Goal: Information Seeking & Learning: Learn about a topic

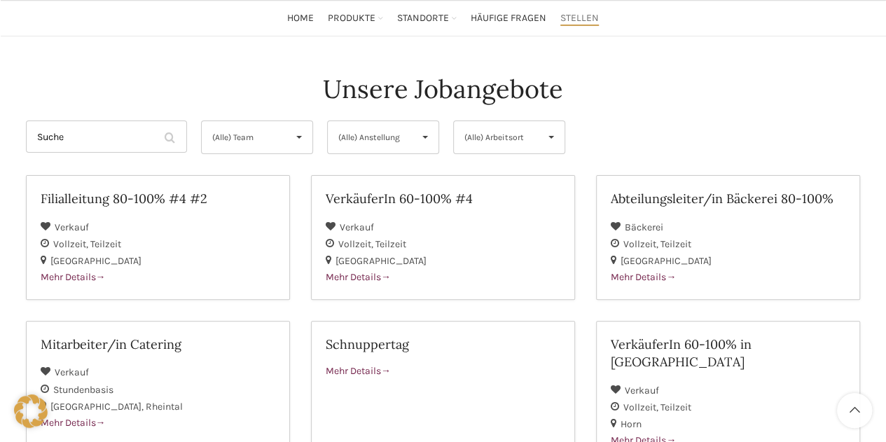
scroll to position [132, 0]
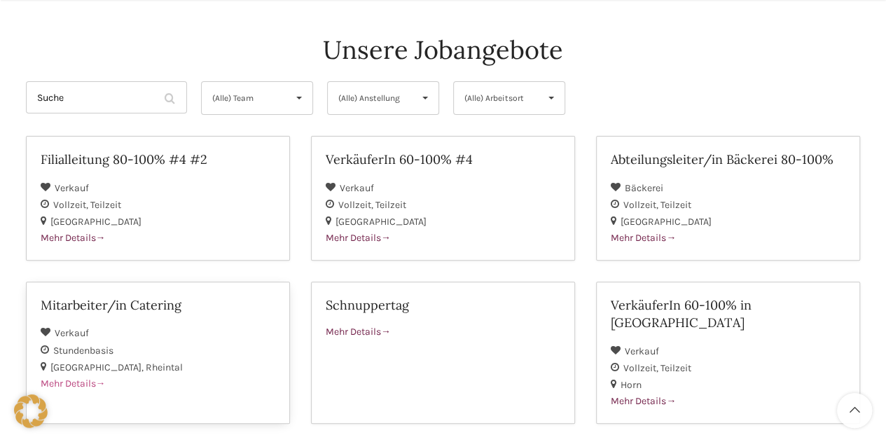
click at [74, 379] on span "Mehr Details" at bounding box center [73, 384] width 65 height 12
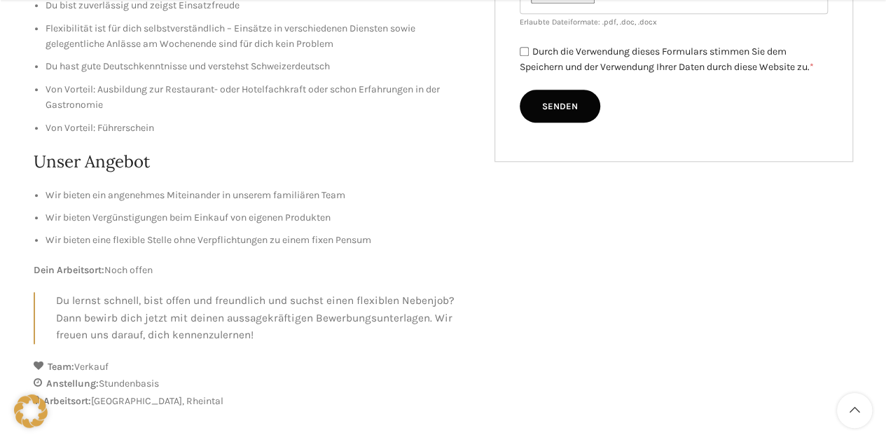
scroll to position [752, 0]
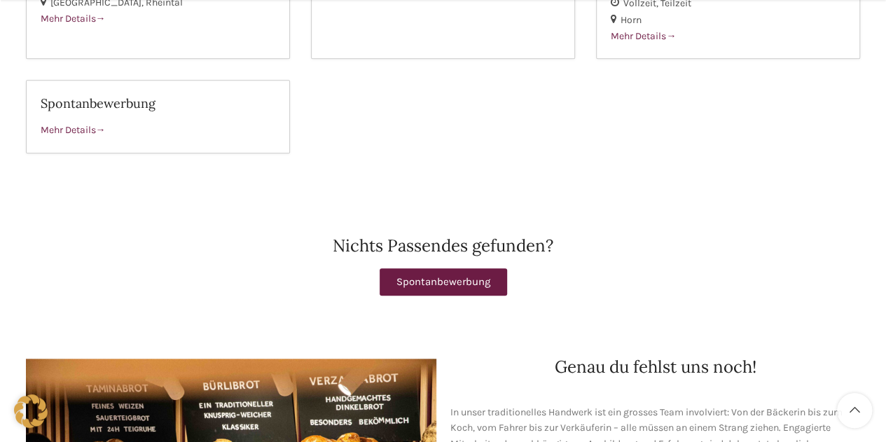
scroll to position [497, 0]
